Goal: Information Seeking & Learning: Check status

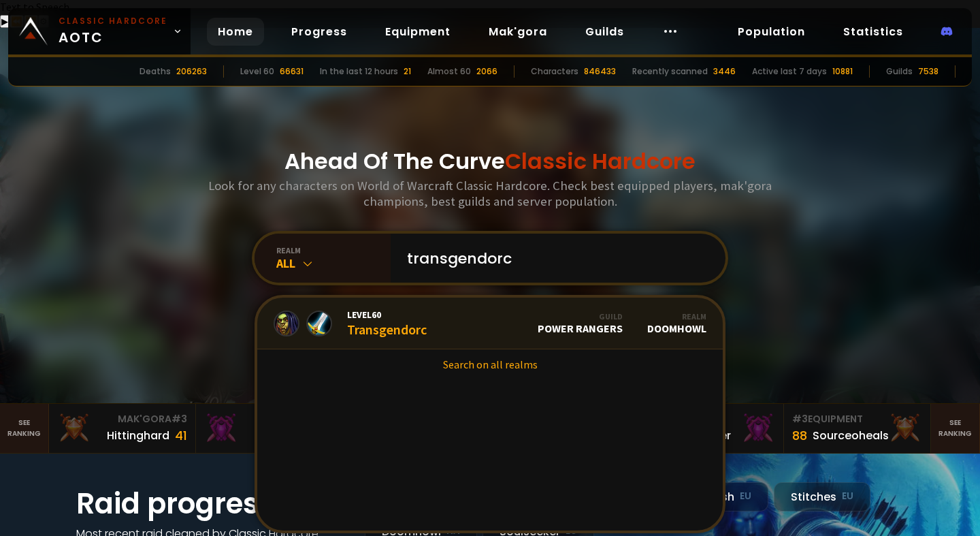
type input "transgendorc"
click at [419, 308] on div "Level 60 Transgendorc" at bounding box center [387, 322] width 80 height 29
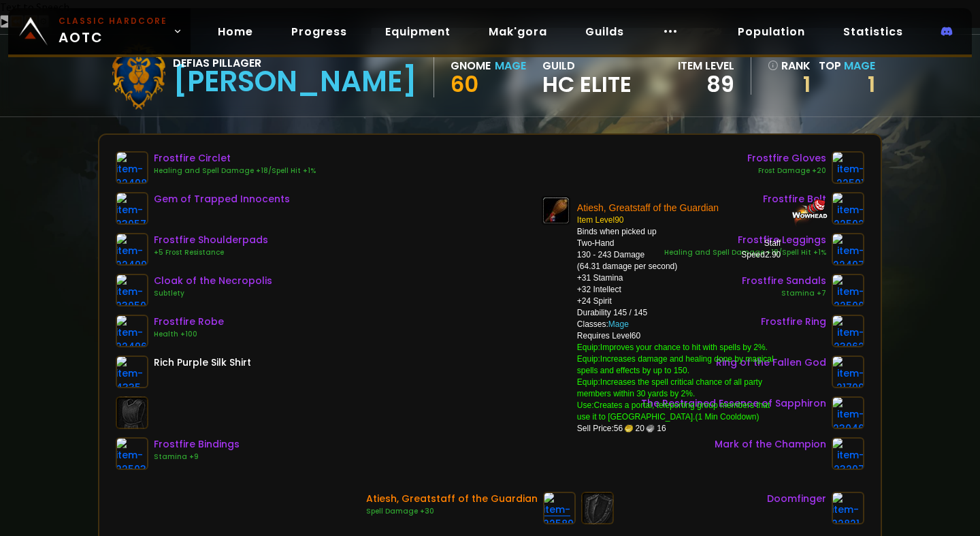
scroll to position [267, 0]
